Goal: Communication & Community: Answer question/provide support

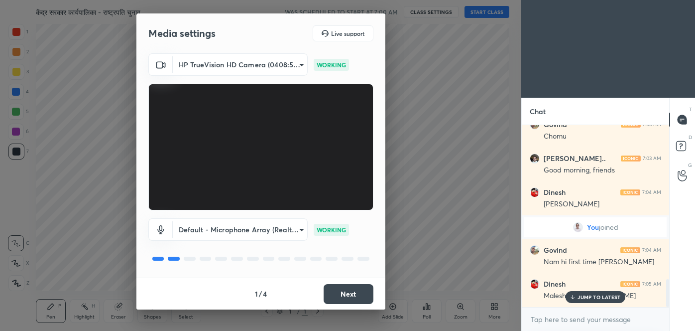
scroll to position [1000, 0]
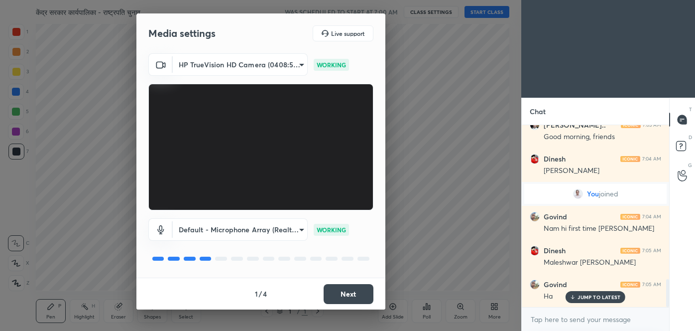
click at [355, 292] on button "Next" at bounding box center [349, 294] width 50 height 20
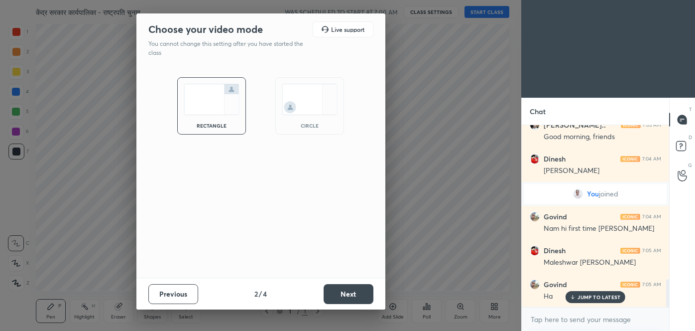
click at [355, 292] on button "Next" at bounding box center [349, 294] width 50 height 20
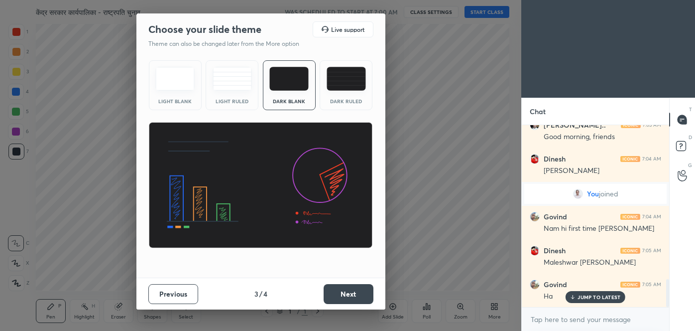
click at [355, 292] on button "Next" at bounding box center [349, 294] width 50 height 20
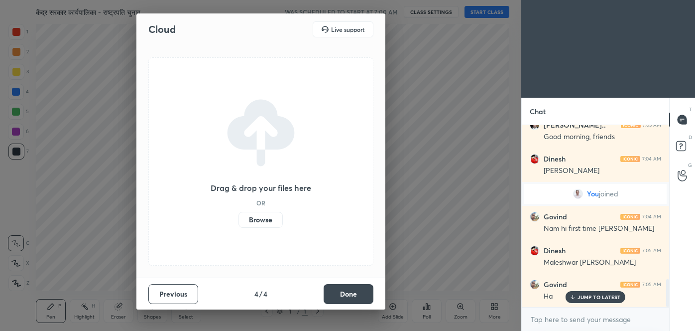
click at [355, 292] on button "Done" at bounding box center [349, 294] width 50 height 20
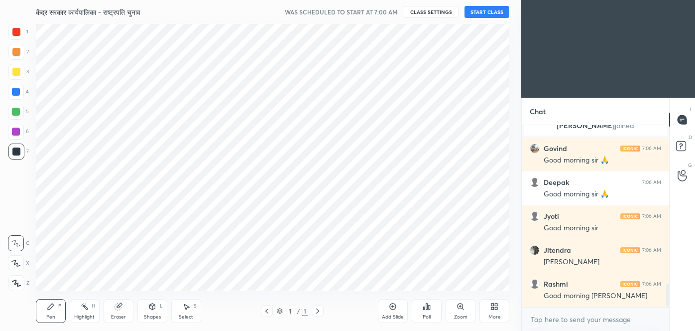
scroll to position [1284, 0]
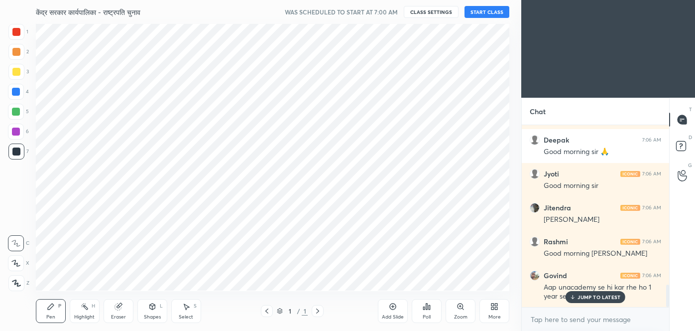
click at [491, 15] on button "START CLASS" at bounding box center [487, 12] width 45 height 12
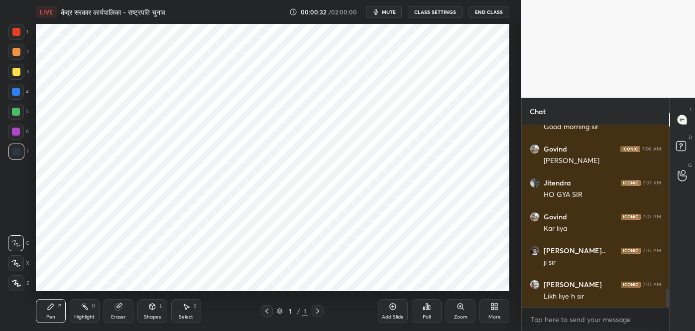
scroll to position [1589, 0]
click at [494, 308] on icon at bounding box center [495, 306] width 8 height 8
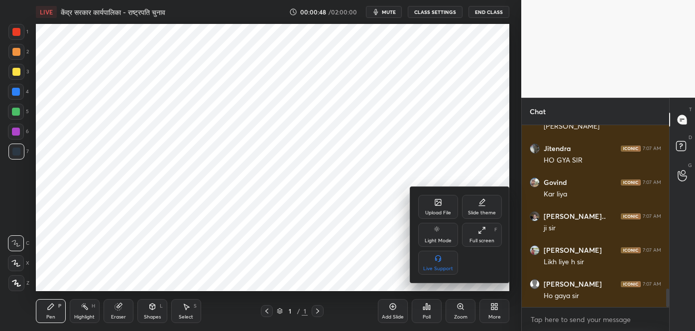
click at [436, 214] on div "Upload File" at bounding box center [438, 212] width 26 height 5
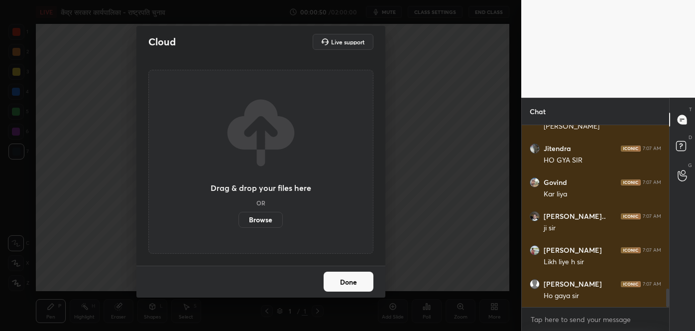
click at [270, 223] on label "Browse" at bounding box center [261, 220] width 44 height 16
click at [239, 223] on input "Browse" at bounding box center [239, 220] width 0 height 16
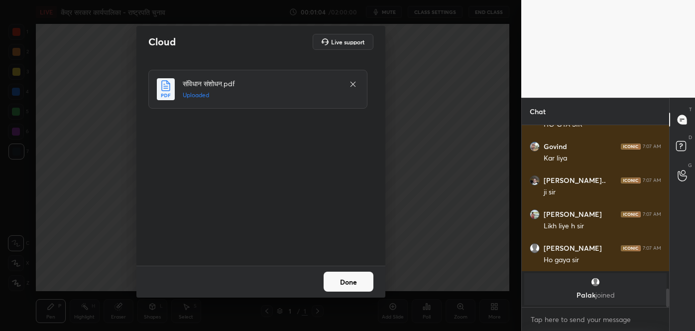
click at [357, 284] on button "Done" at bounding box center [349, 281] width 50 height 20
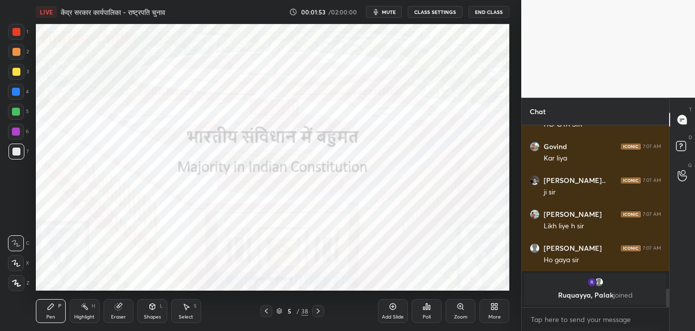
scroll to position [1570, 0]
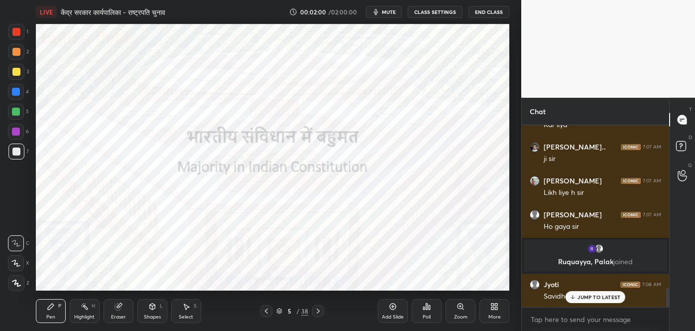
click at [579, 300] on div "JUMP TO LATEST" at bounding box center [596, 297] width 60 height 12
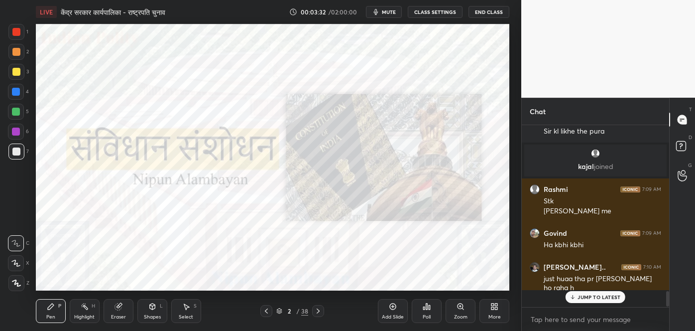
scroll to position [1722, 0]
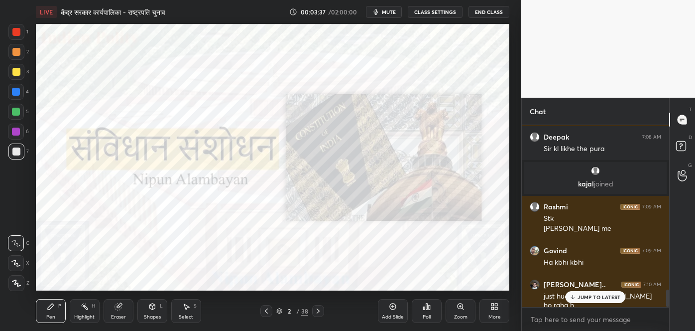
click at [594, 297] on p "JUMP TO LATEST" at bounding box center [599, 297] width 43 height 6
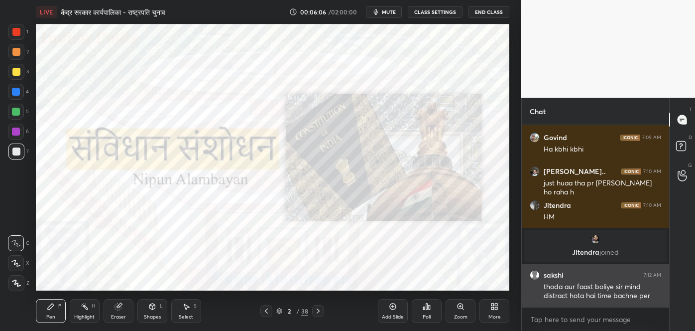
scroll to position [1806, 0]
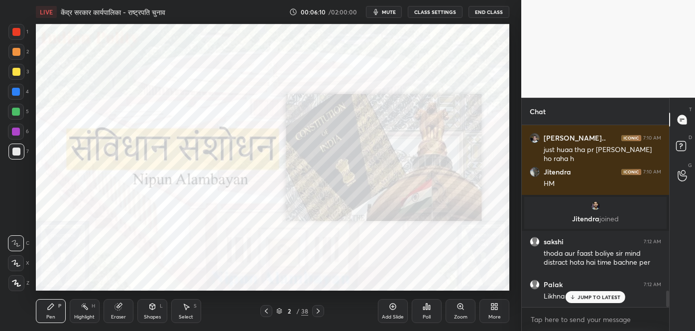
click at [588, 294] on p "JUMP TO LATEST" at bounding box center [599, 297] width 43 height 6
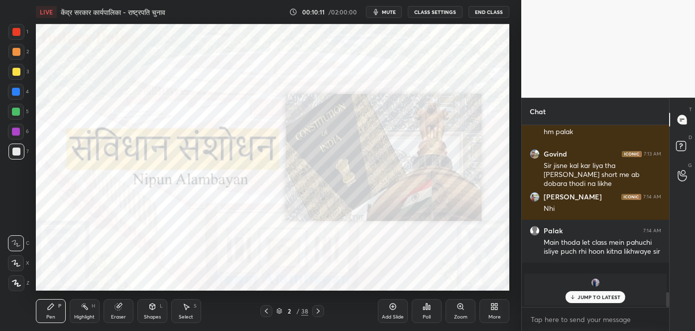
scroll to position [2038, 0]
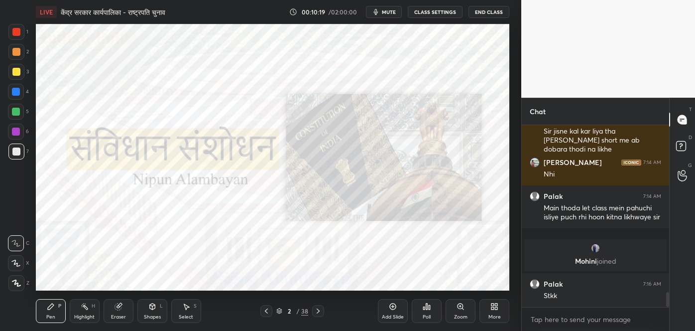
click at [389, 17] on button "mute" at bounding box center [384, 12] width 36 height 12
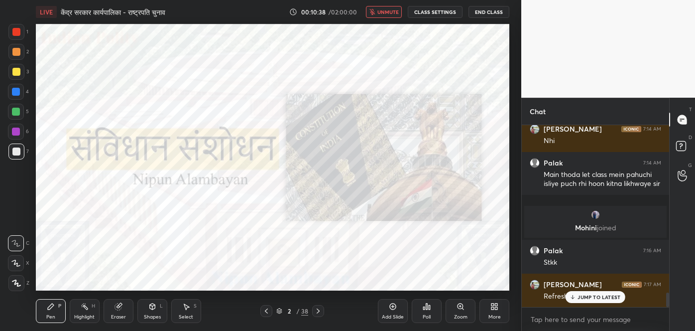
click at [389, 17] on button "unmute" at bounding box center [384, 12] width 36 height 12
click at [591, 296] on p "JUMP TO LATEST" at bounding box center [599, 297] width 43 height 6
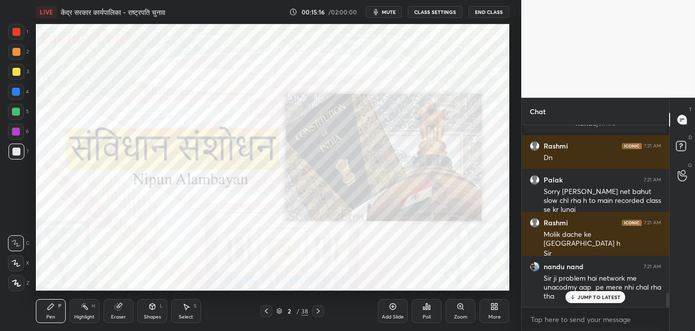
scroll to position [2204, 0]
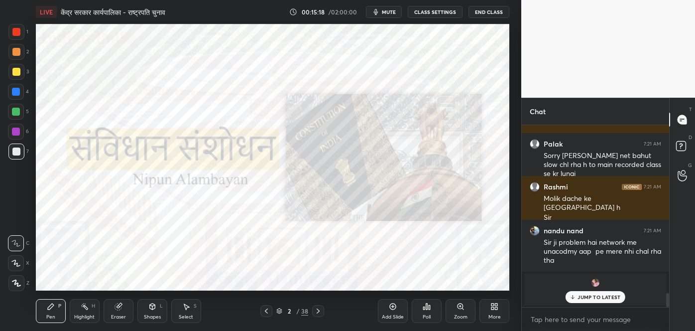
click at [581, 297] on p "JUMP TO LATEST" at bounding box center [599, 297] width 43 height 6
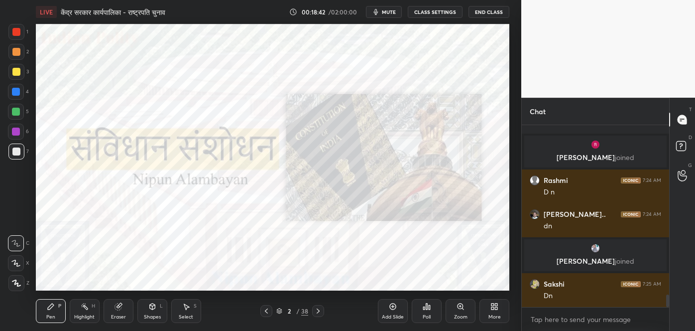
scroll to position [2499, 0]
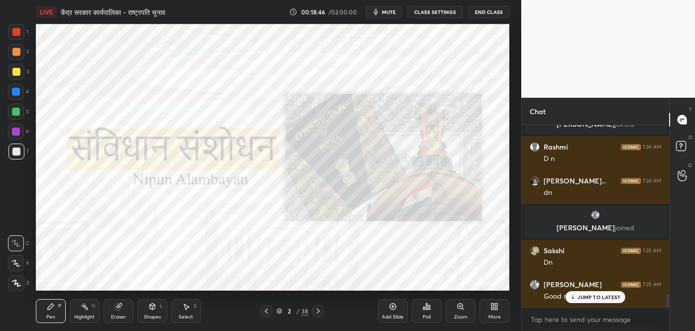
click at [585, 298] on p "JUMP TO LATEST" at bounding box center [599, 297] width 43 height 6
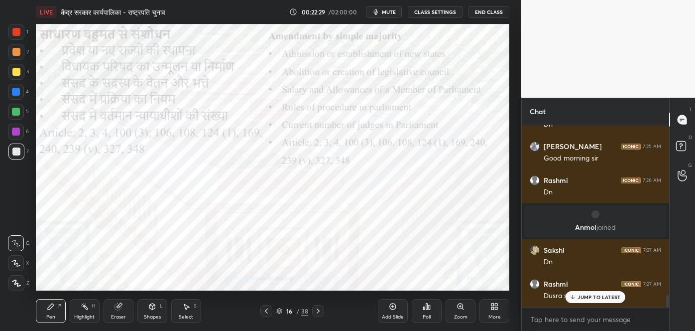
scroll to position [2579, 0]
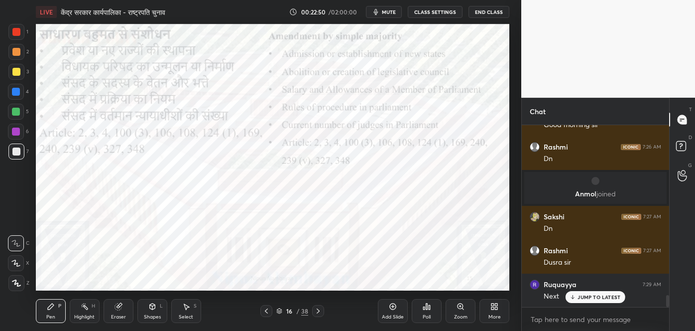
click at [16, 131] on div at bounding box center [16, 131] width 8 height 8
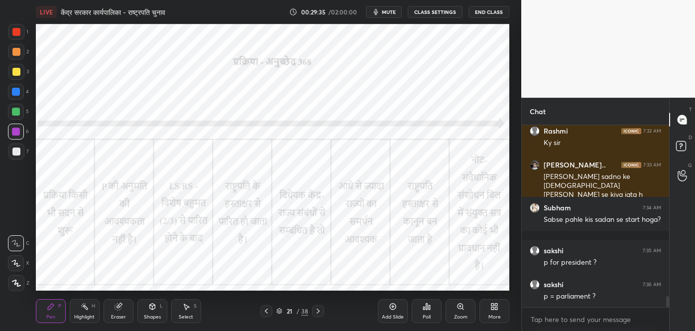
scroll to position [2868, 0]
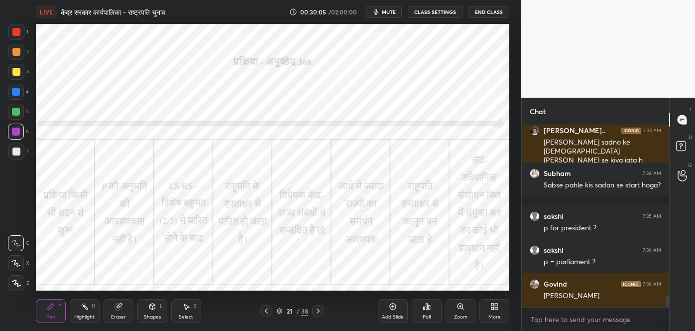
click at [388, 15] on span "mute" at bounding box center [389, 11] width 14 height 7
click at [388, 15] on span "unmute" at bounding box center [388, 11] width 21 height 7
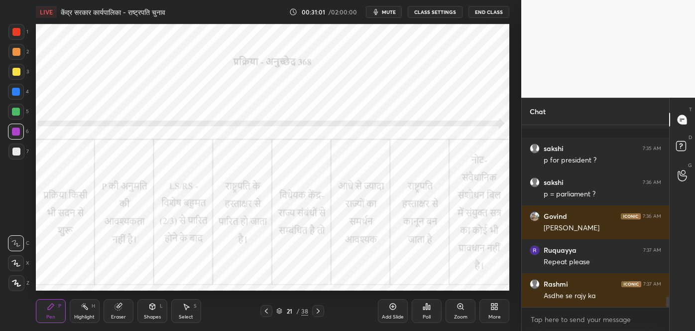
scroll to position [2945, 0]
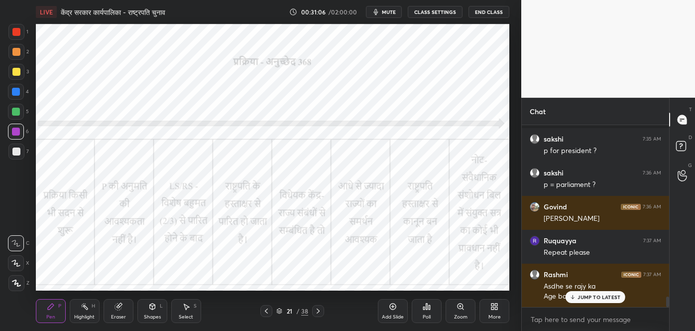
click at [580, 296] on p "JUMP TO LATEST" at bounding box center [599, 297] width 43 height 6
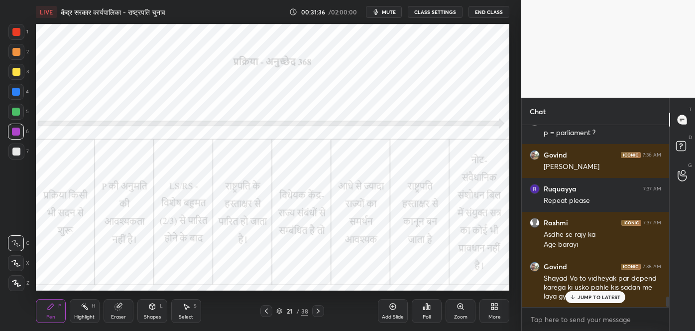
scroll to position [3032, 0]
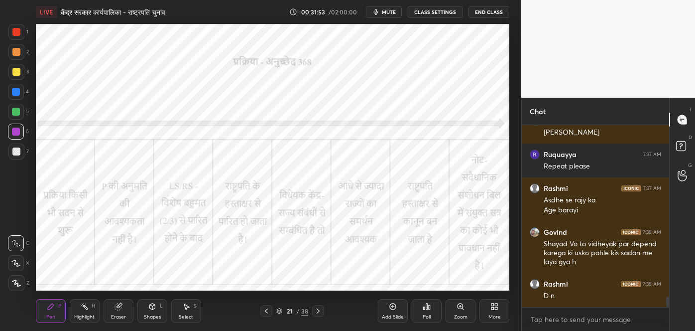
click at [381, 16] on button "mute" at bounding box center [384, 12] width 36 height 12
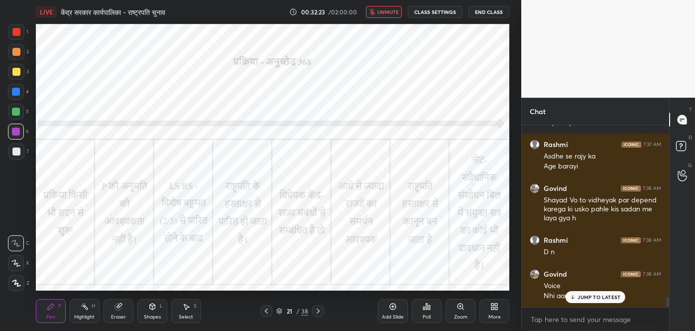
scroll to position [3109, 0]
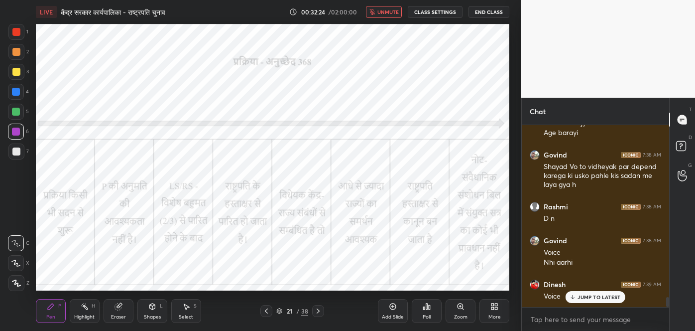
click at [381, 16] on button "unmute" at bounding box center [384, 12] width 36 height 12
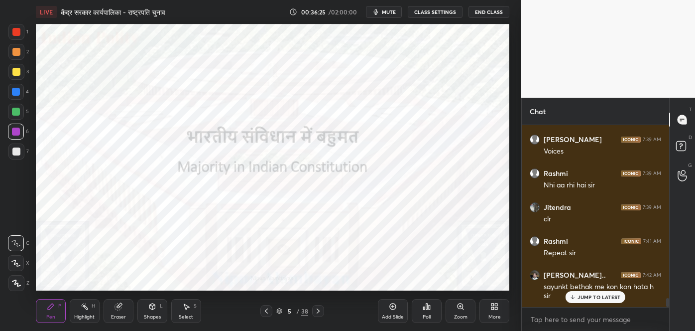
scroll to position [3422, 0]
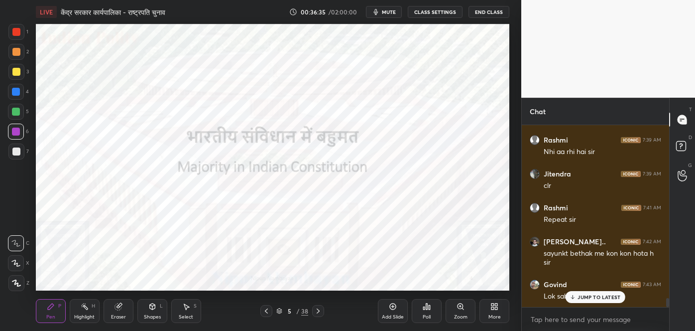
click at [594, 299] on p "JUMP TO LATEST" at bounding box center [599, 297] width 43 height 6
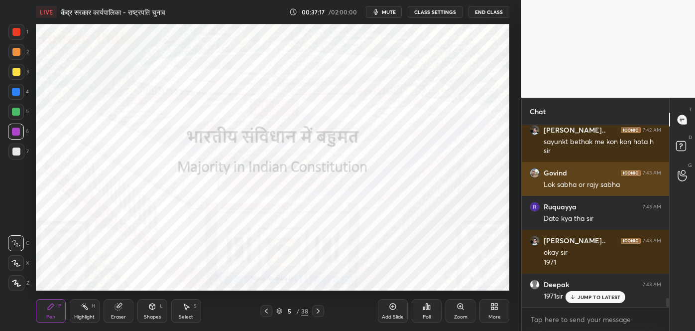
scroll to position [3568, 0]
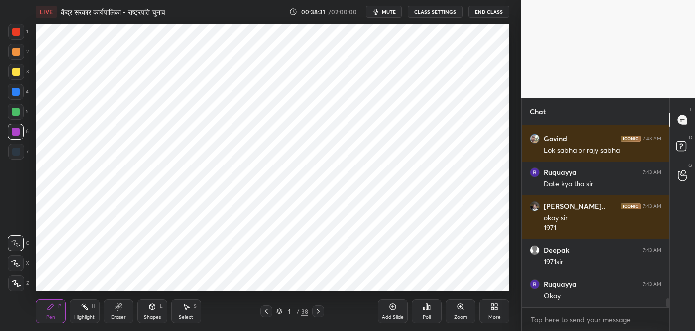
click at [498, 320] on div "More" at bounding box center [495, 311] width 30 height 24
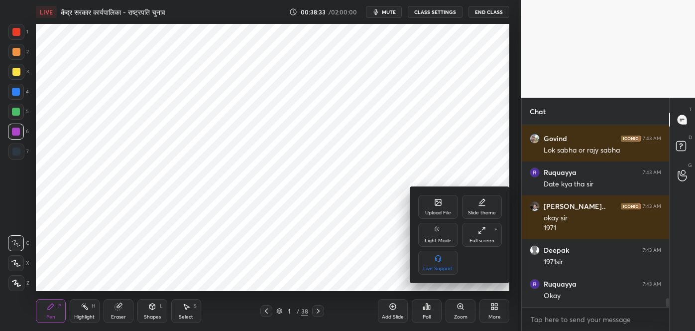
click at [437, 200] on icon at bounding box center [438, 202] width 6 height 6
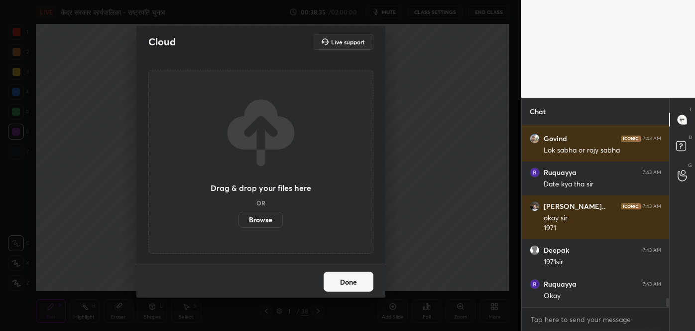
click at [259, 219] on label "Browse" at bounding box center [261, 220] width 44 height 16
click at [239, 219] on input "Browse" at bounding box center [239, 220] width 0 height 16
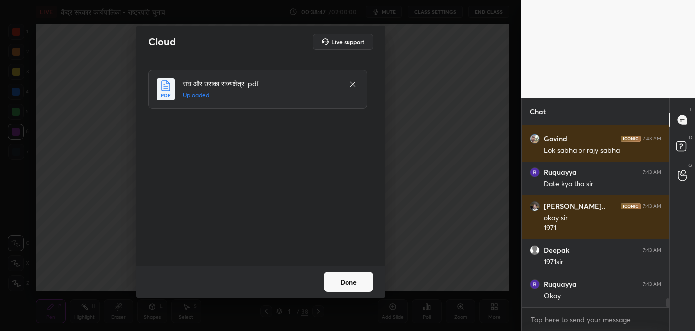
click at [343, 279] on button "Done" at bounding box center [349, 281] width 50 height 20
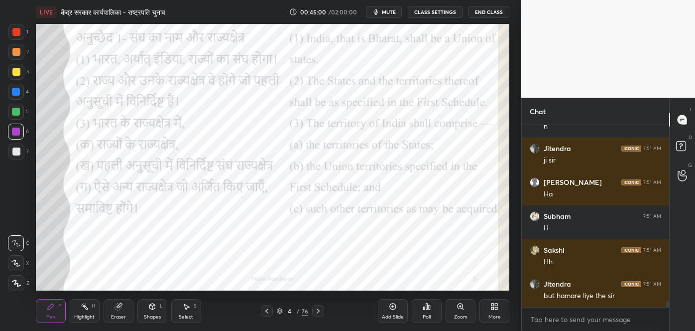
scroll to position [5384, 0]
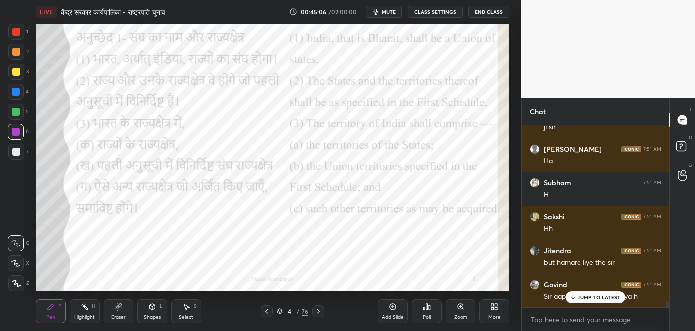
click at [580, 297] on p "JUMP TO LATEST" at bounding box center [599, 297] width 43 height 6
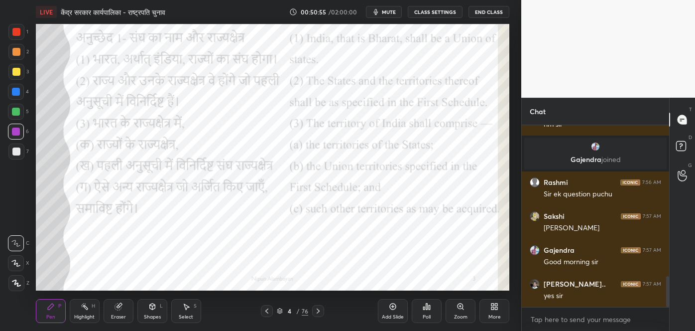
scroll to position [913, 0]
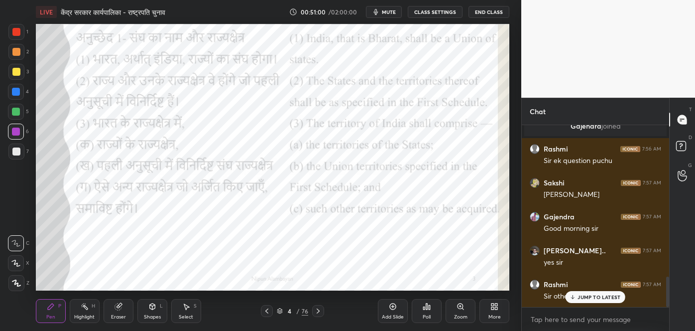
click at [581, 296] on p "JUMP TO LATEST" at bounding box center [599, 297] width 43 height 6
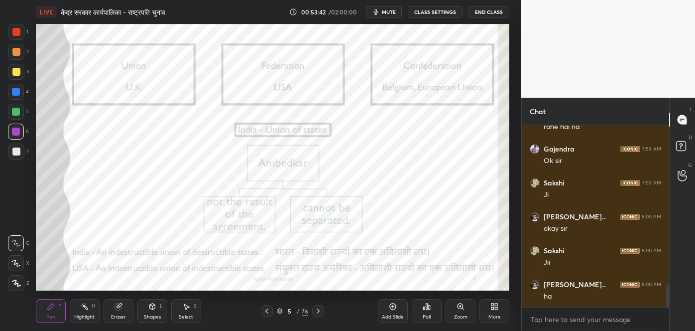
scroll to position [1262, 0]
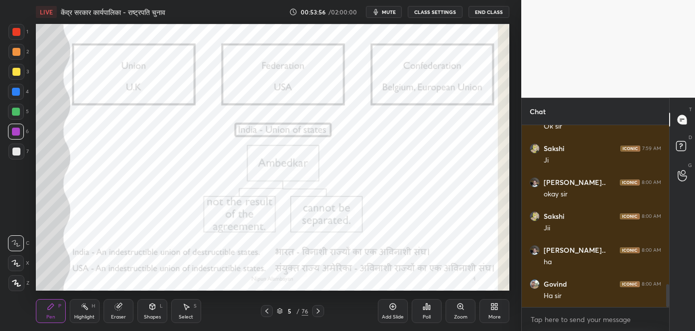
click at [391, 308] on icon at bounding box center [393, 306] width 8 height 8
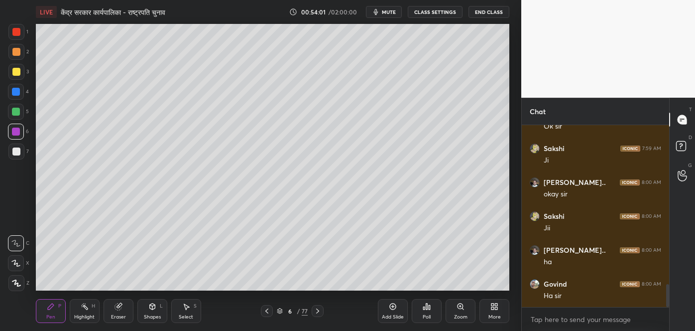
click at [19, 116] on div at bounding box center [16, 112] width 16 height 16
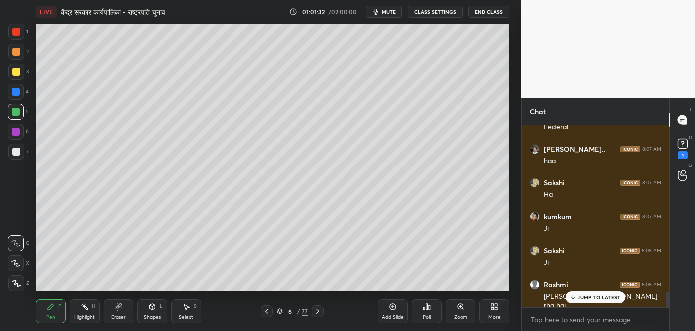
click at [574, 294] on icon at bounding box center [573, 297] width 6 height 6
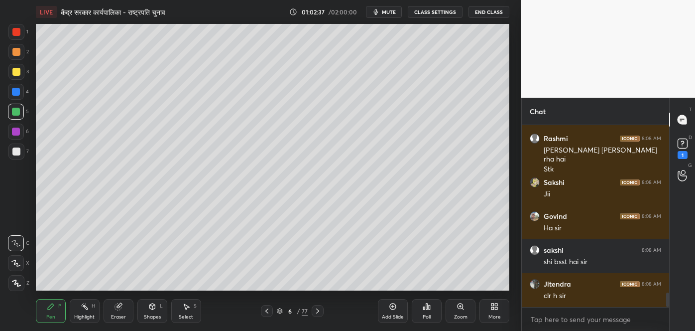
scroll to position [2104, 0]
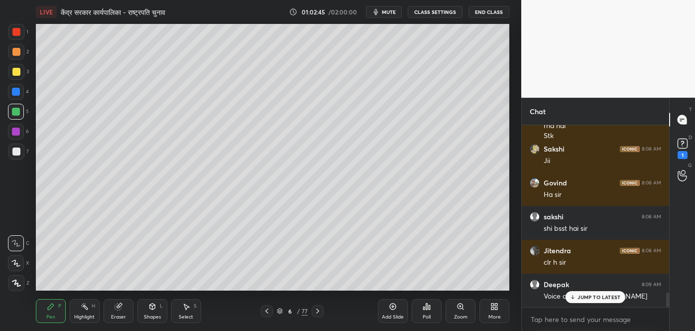
click at [580, 297] on p "JUMP TO LATEST" at bounding box center [599, 297] width 43 height 6
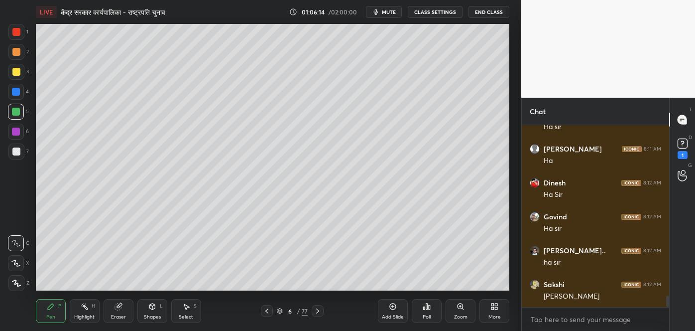
scroll to position [2748, 0]
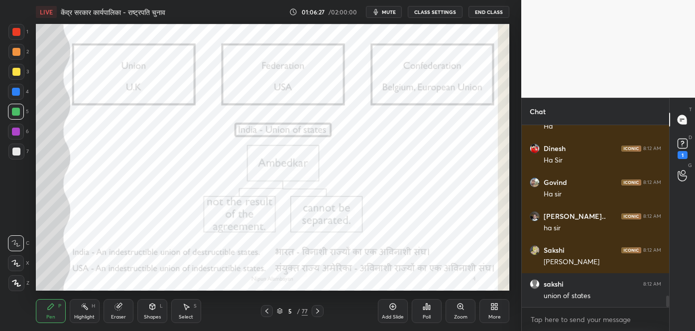
click at [388, 16] on button "mute" at bounding box center [384, 12] width 36 height 12
click at [388, 16] on button "unmute" at bounding box center [384, 12] width 36 height 12
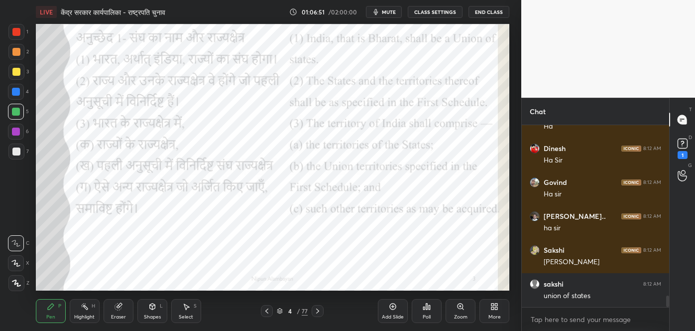
click at [388, 16] on button "mute" at bounding box center [384, 12] width 36 height 12
click at [388, 16] on button "unmute" at bounding box center [384, 12] width 36 height 12
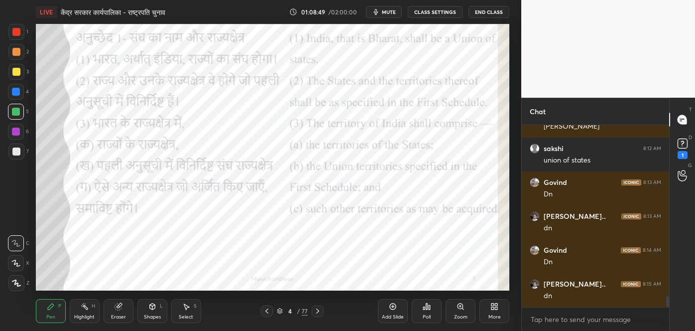
scroll to position [2916, 0]
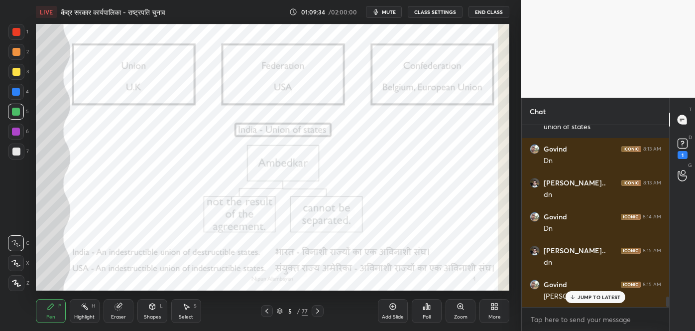
click at [387, 13] on span "mute" at bounding box center [389, 11] width 14 height 7
click at [387, 13] on span "unmute" at bounding box center [388, 11] width 21 height 7
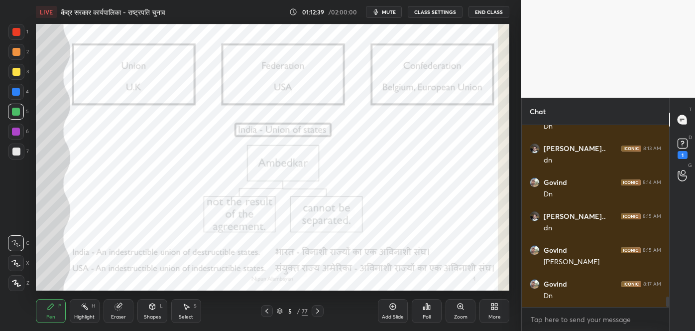
scroll to position [2984, 0]
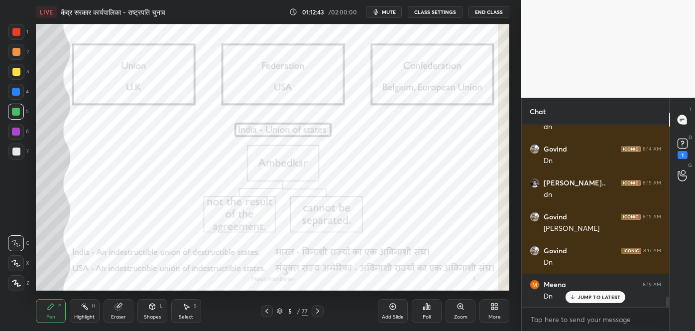
click at [577, 297] on div "JUMP TO LATEST" at bounding box center [596, 297] width 60 height 12
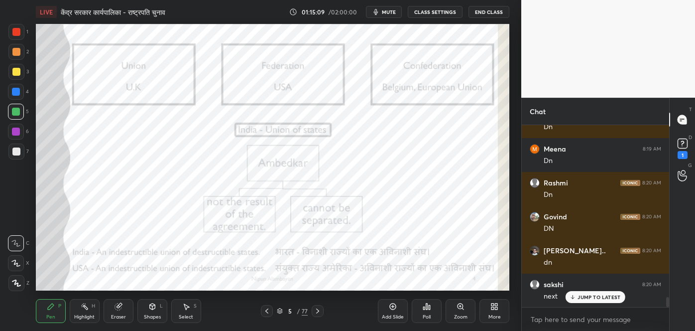
scroll to position [3154, 0]
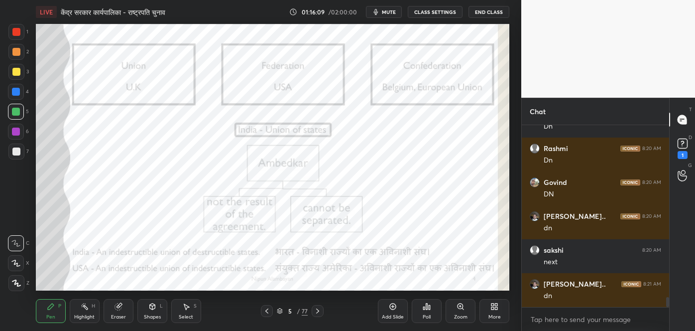
click at [382, 12] on button "mute" at bounding box center [384, 12] width 36 height 12
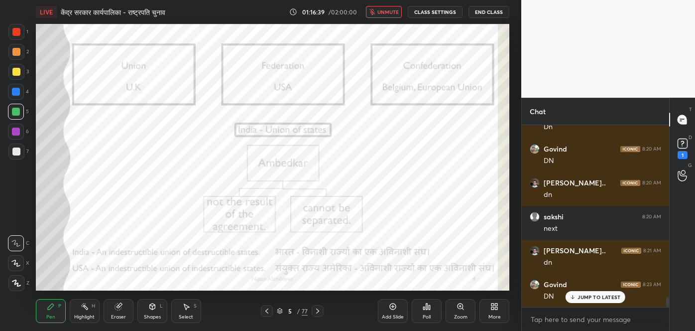
click at [382, 12] on span "unmute" at bounding box center [388, 11] width 21 height 7
click at [382, 12] on button "mute" at bounding box center [384, 12] width 36 height 12
click at [382, 12] on span "unmute" at bounding box center [388, 11] width 21 height 7
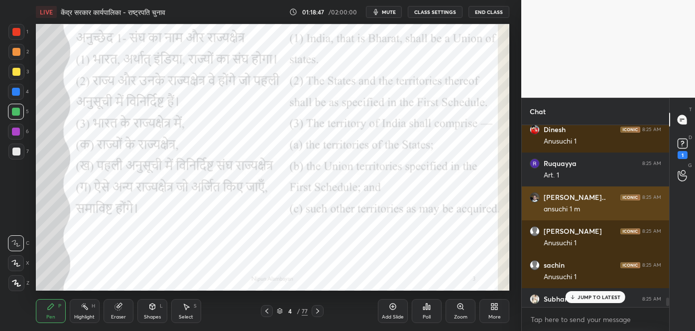
scroll to position [3603, 0]
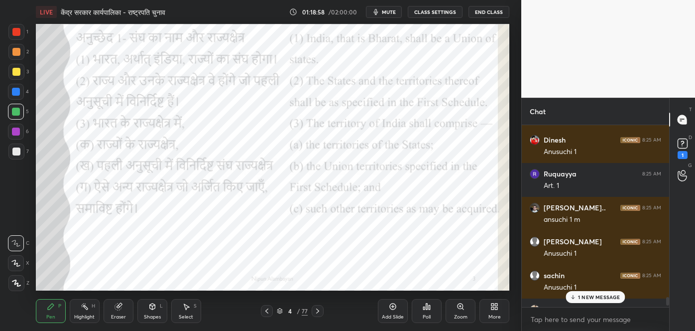
click at [580, 294] on p "1 NEW MESSAGE" at bounding box center [599, 297] width 42 height 6
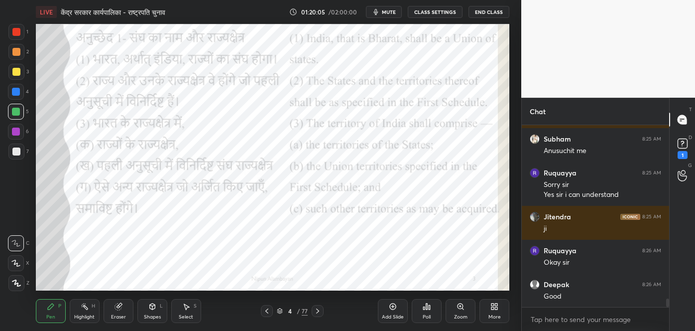
scroll to position [3807, 0]
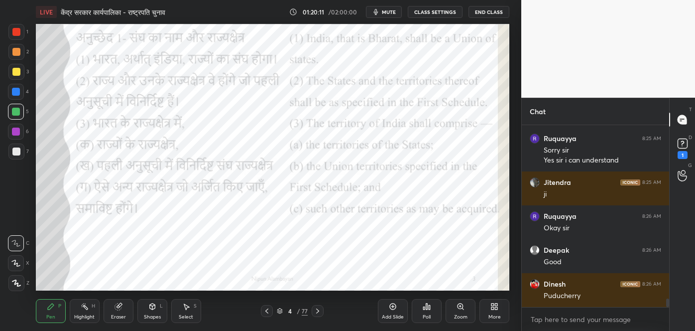
click at [384, 14] on span "mute" at bounding box center [389, 11] width 14 height 7
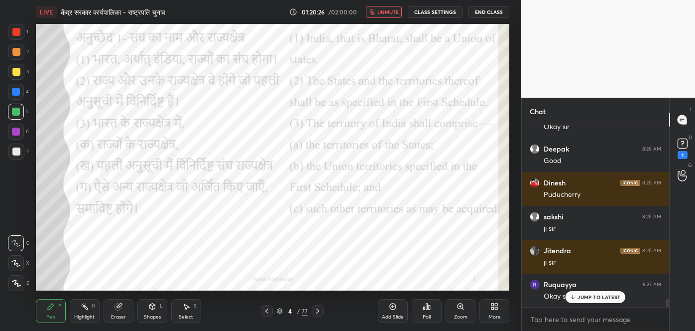
scroll to position [3943, 0]
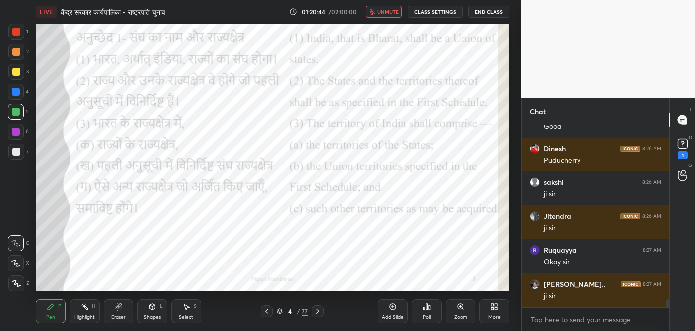
click at [379, 14] on button "unmute" at bounding box center [384, 12] width 36 height 12
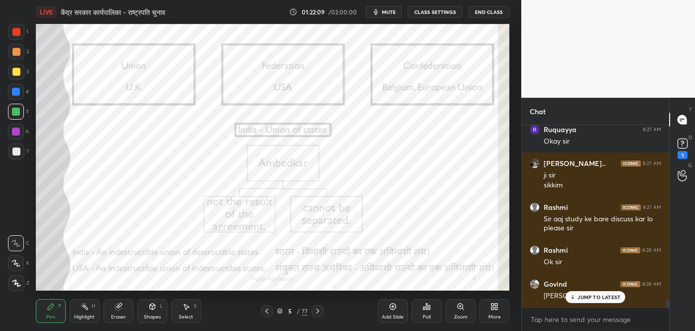
scroll to position [4097, 0]
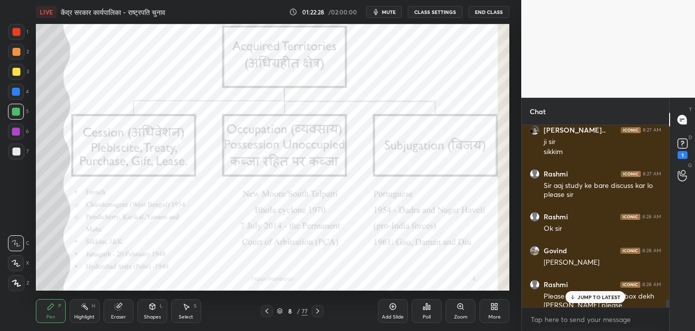
click at [389, 11] on span "mute" at bounding box center [389, 11] width 14 height 7
click at [383, 14] on span "unmute" at bounding box center [388, 11] width 21 height 7
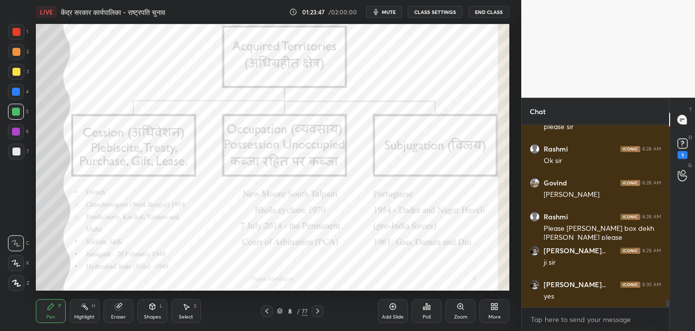
scroll to position [4199, 0]
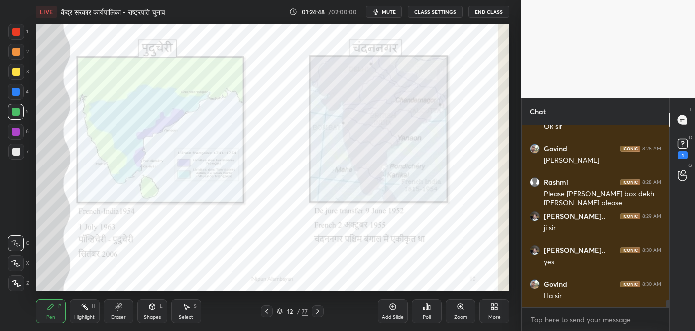
click at [384, 11] on span "mute" at bounding box center [389, 11] width 14 height 7
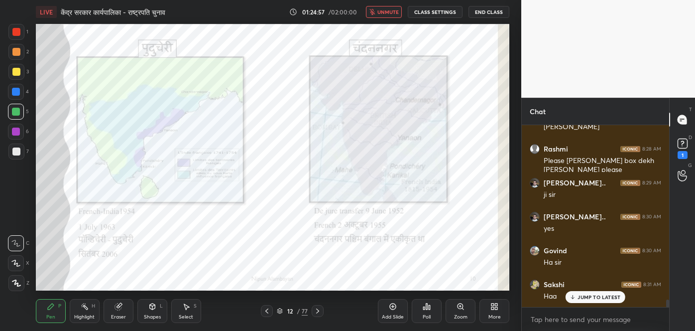
click at [384, 11] on span "unmute" at bounding box center [388, 11] width 21 height 7
click at [384, 11] on span "mute" at bounding box center [389, 11] width 14 height 7
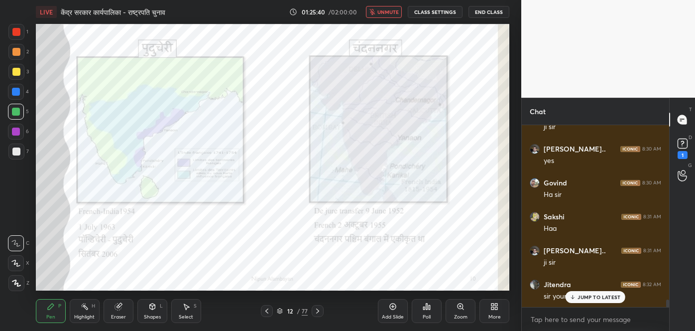
scroll to position [4334, 0]
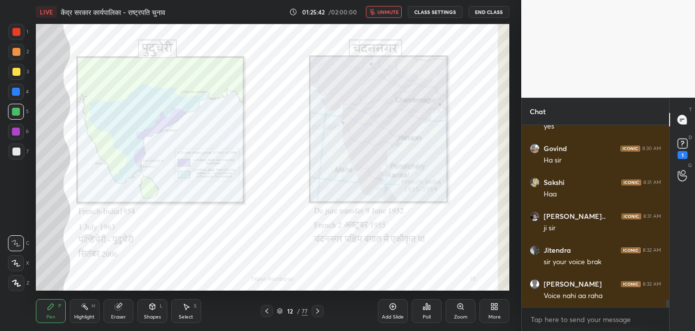
click at [384, 11] on span "unmute" at bounding box center [388, 11] width 21 height 7
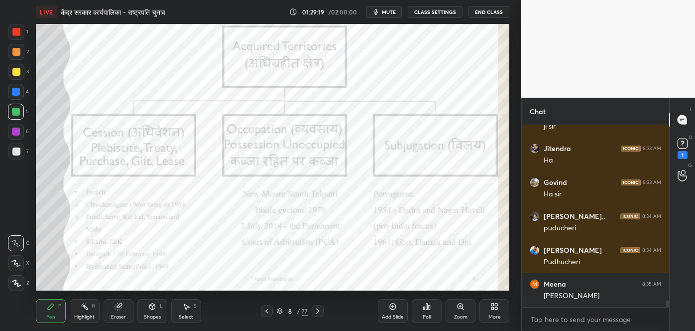
scroll to position [4682, 0]
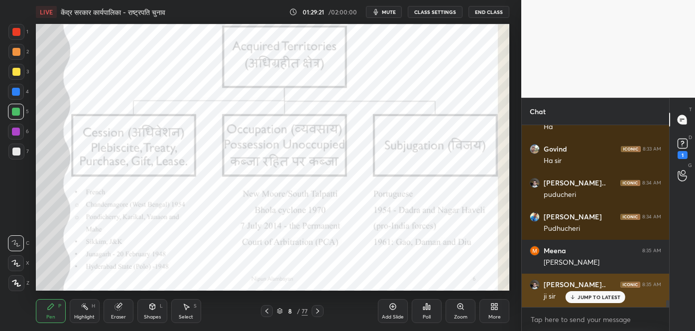
click at [579, 296] on p "JUMP TO LATEST" at bounding box center [599, 297] width 43 height 6
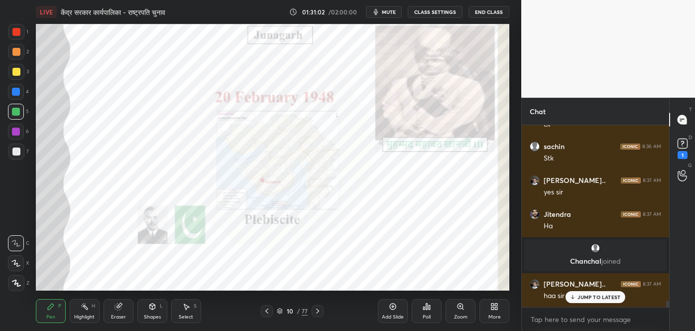
scroll to position [5101, 0]
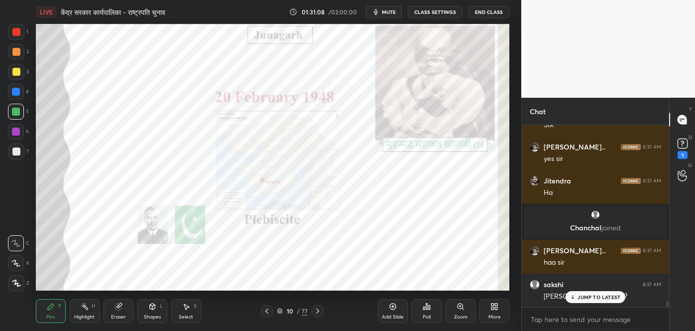
click at [580, 300] on div "JUMP TO LATEST" at bounding box center [596, 297] width 60 height 12
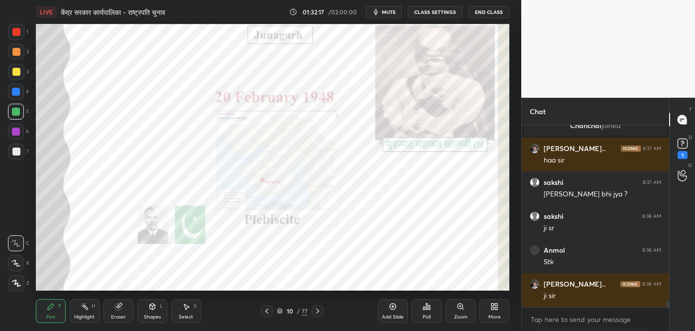
scroll to position [5236, 0]
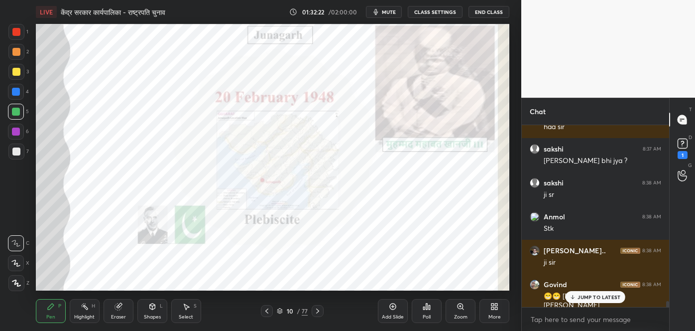
click at [584, 295] on p "JUMP TO LATEST" at bounding box center [599, 297] width 43 height 6
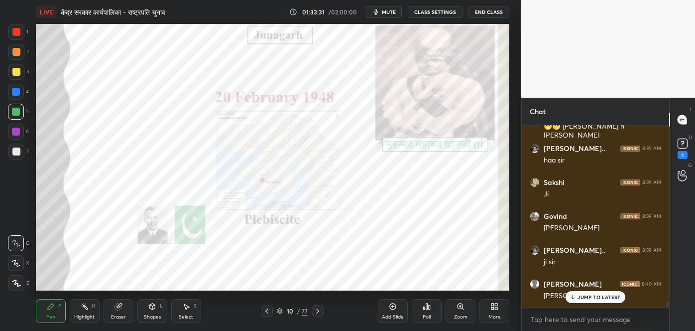
scroll to position [5439, 0]
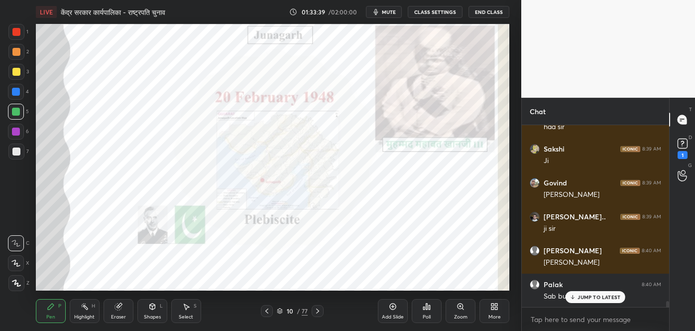
click at [604, 298] on p "JUMP TO LATEST" at bounding box center [599, 297] width 43 height 6
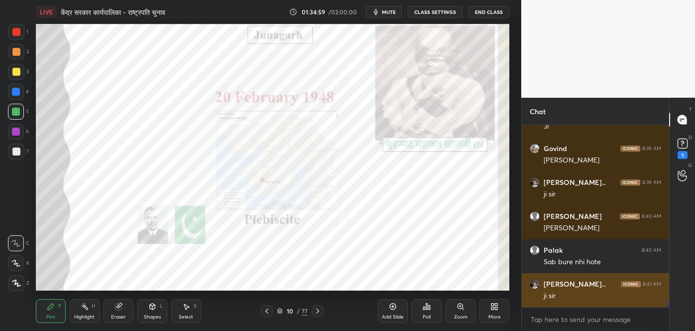
scroll to position [5507, 0]
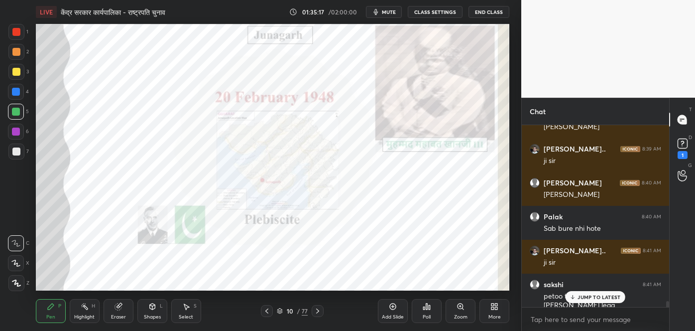
click at [592, 295] on p "JUMP TO LATEST" at bounding box center [599, 297] width 43 height 6
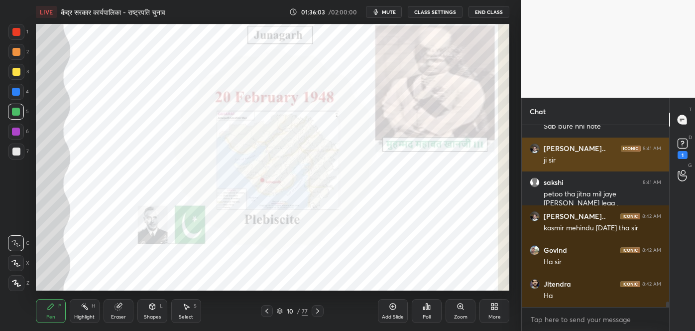
scroll to position [5643, 0]
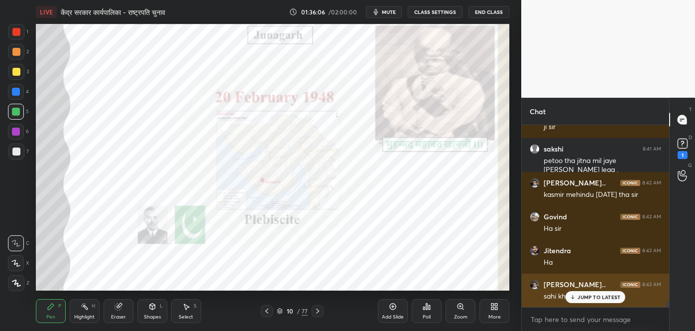
click at [581, 297] on p "JUMP TO LATEST" at bounding box center [599, 297] width 43 height 6
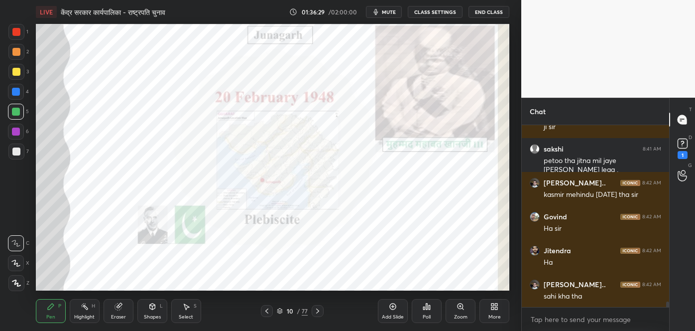
scroll to position [5677, 0]
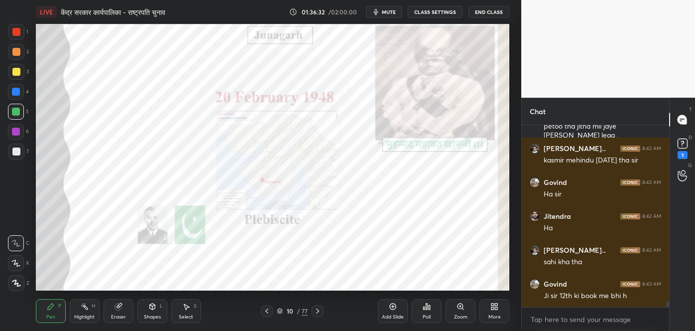
click at [48, 310] on div "Pen P" at bounding box center [51, 311] width 30 height 24
click at [16, 132] on div at bounding box center [16, 131] width 8 height 8
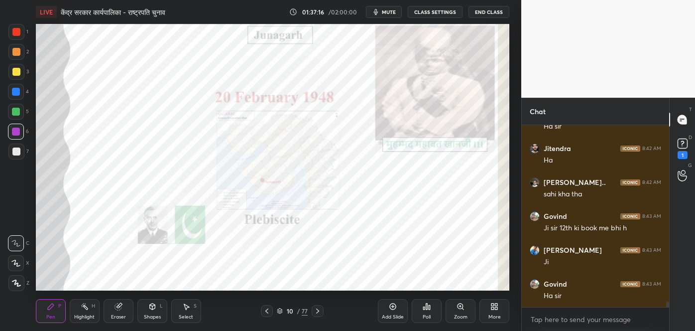
scroll to position [5778, 0]
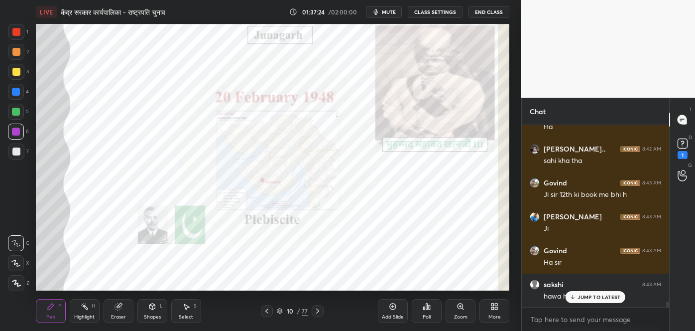
click at [600, 298] on p "JUMP TO LATEST" at bounding box center [599, 297] width 43 height 6
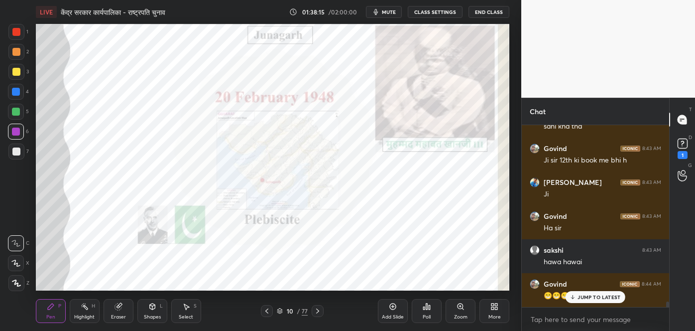
scroll to position [5846, 0]
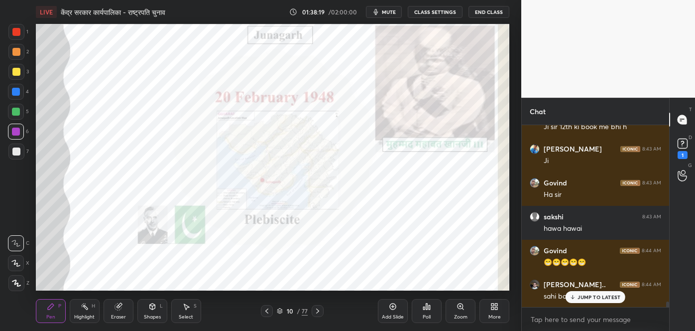
click at [596, 298] on p "JUMP TO LATEST" at bounding box center [599, 297] width 43 height 6
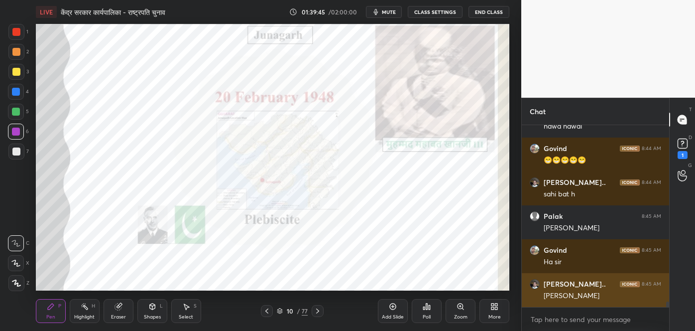
scroll to position [5981, 0]
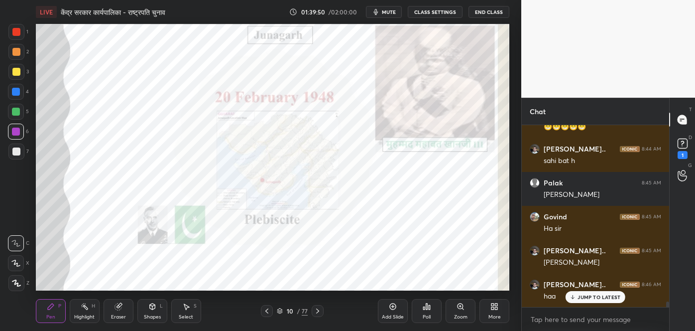
click at [320, 307] on icon at bounding box center [318, 311] width 8 height 8
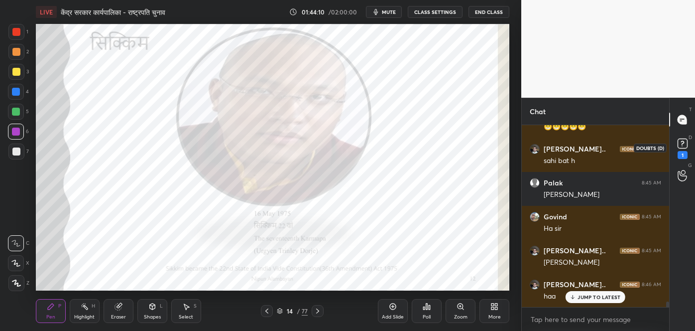
scroll to position [6016, 0]
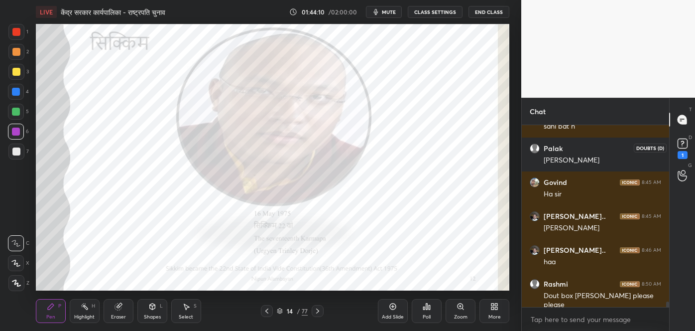
click at [682, 143] on rect at bounding box center [682, 143] width 9 height 9
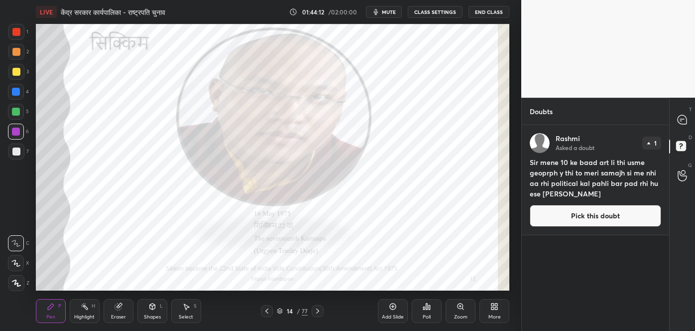
click at [569, 207] on button "Pick this doubt" at bounding box center [595, 216] width 131 height 22
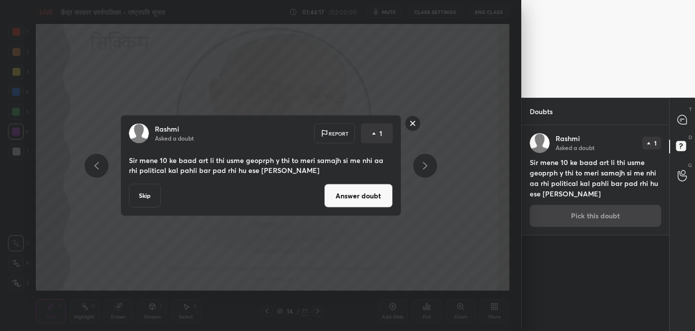
click at [378, 199] on button "Answer doubt" at bounding box center [358, 196] width 69 height 24
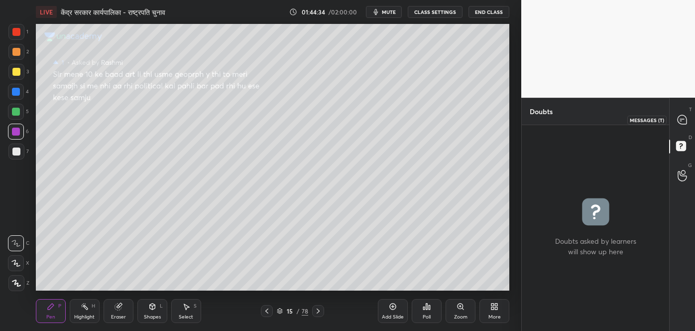
click at [680, 115] on icon at bounding box center [682, 120] width 10 height 10
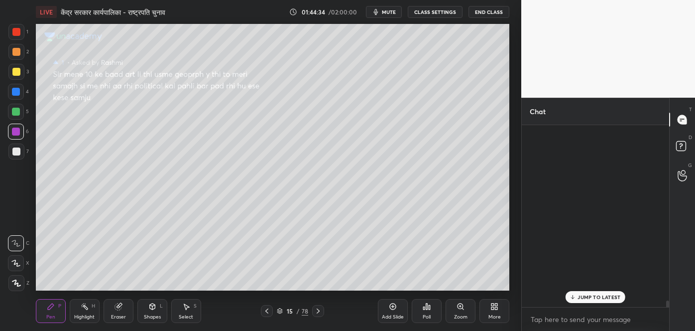
scroll to position [179, 144]
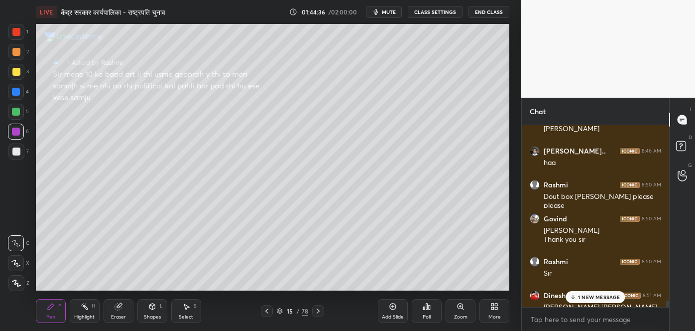
click at [615, 300] on div "1 NEW MESSAGE" at bounding box center [595, 297] width 59 height 12
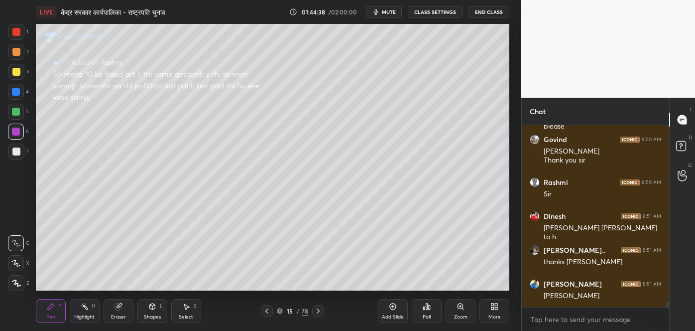
scroll to position [6344, 0]
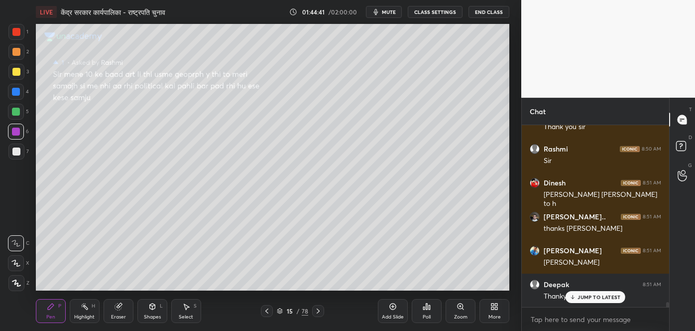
click at [608, 295] on p "JUMP TO LATEST" at bounding box center [599, 297] width 43 height 6
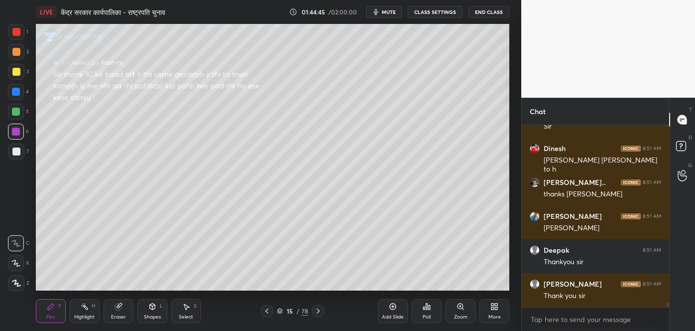
scroll to position [6412, 0]
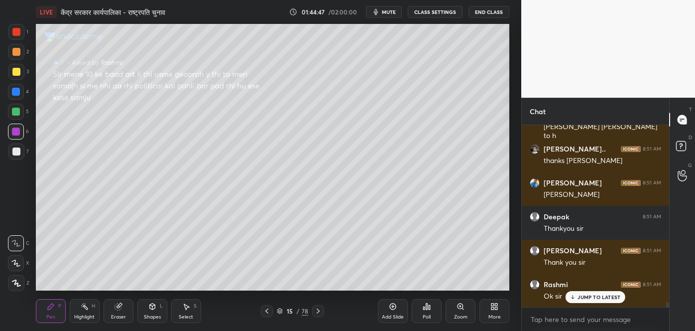
click at [471, 10] on button "End Class" at bounding box center [489, 12] width 41 height 12
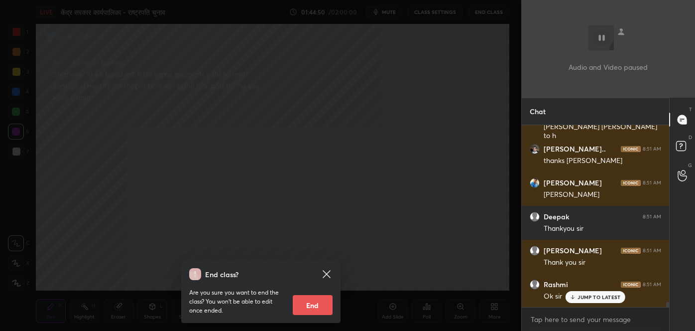
click at [323, 306] on button "End" at bounding box center [313, 305] width 40 height 20
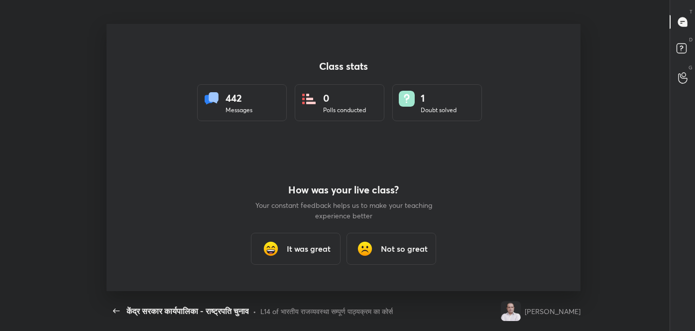
scroll to position [0, 0]
click at [299, 253] on h3 "It was great" at bounding box center [309, 249] width 44 height 12
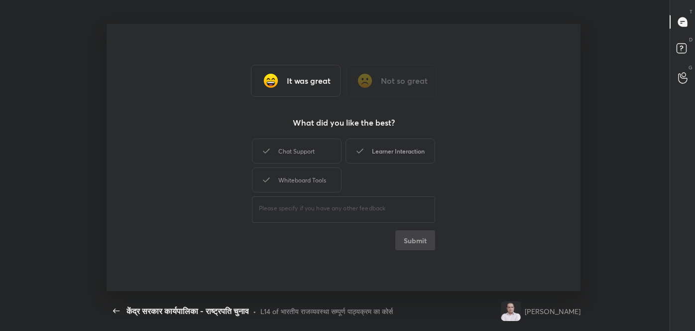
click at [383, 145] on div "Learner Interaction" at bounding box center [391, 150] width 90 height 25
click at [405, 242] on button "Submit" at bounding box center [415, 240] width 40 height 20
